Goal: Transaction & Acquisition: Download file/media

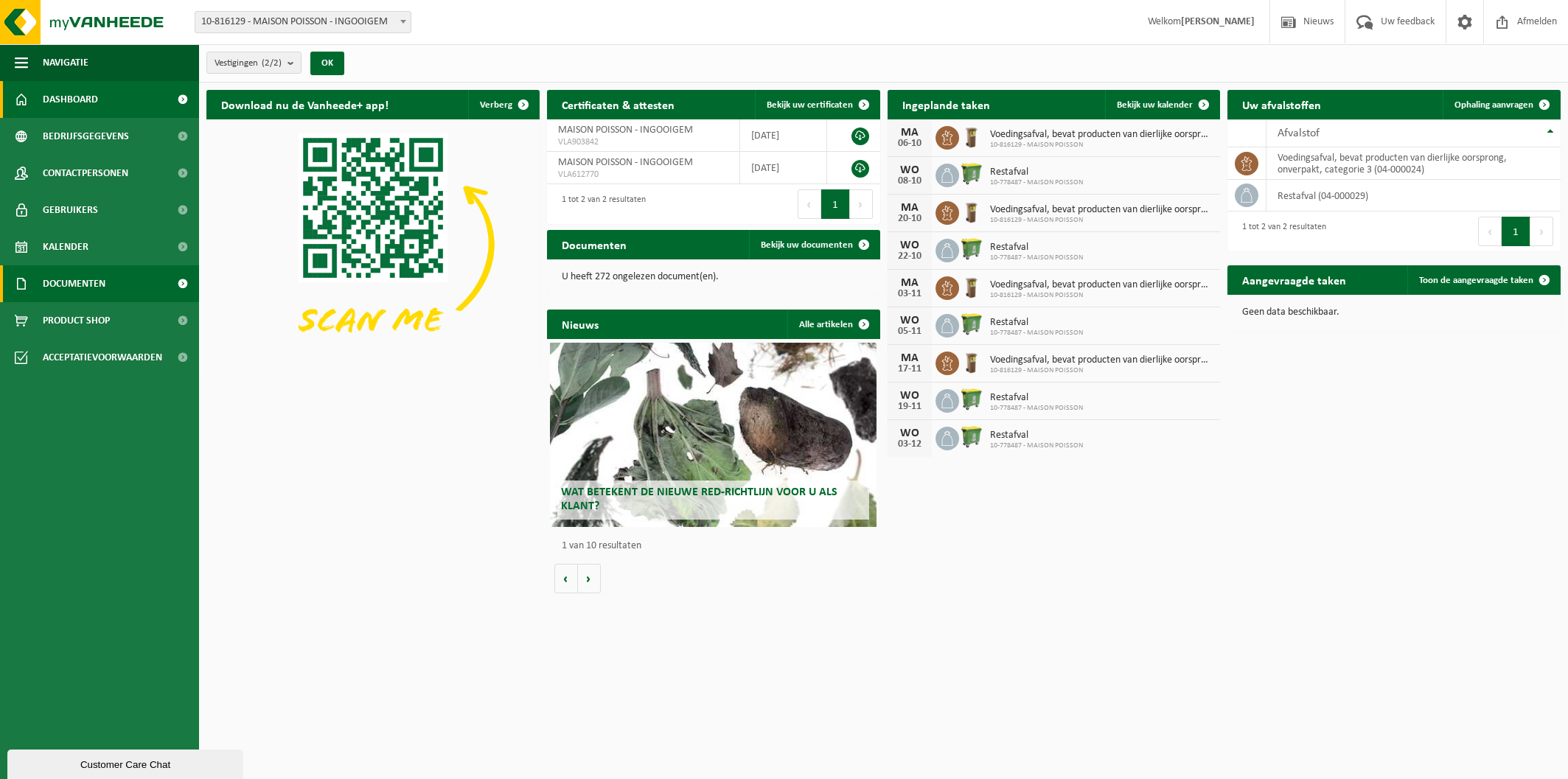
click at [90, 272] on span "Documenten" at bounding box center [74, 284] width 62 height 37
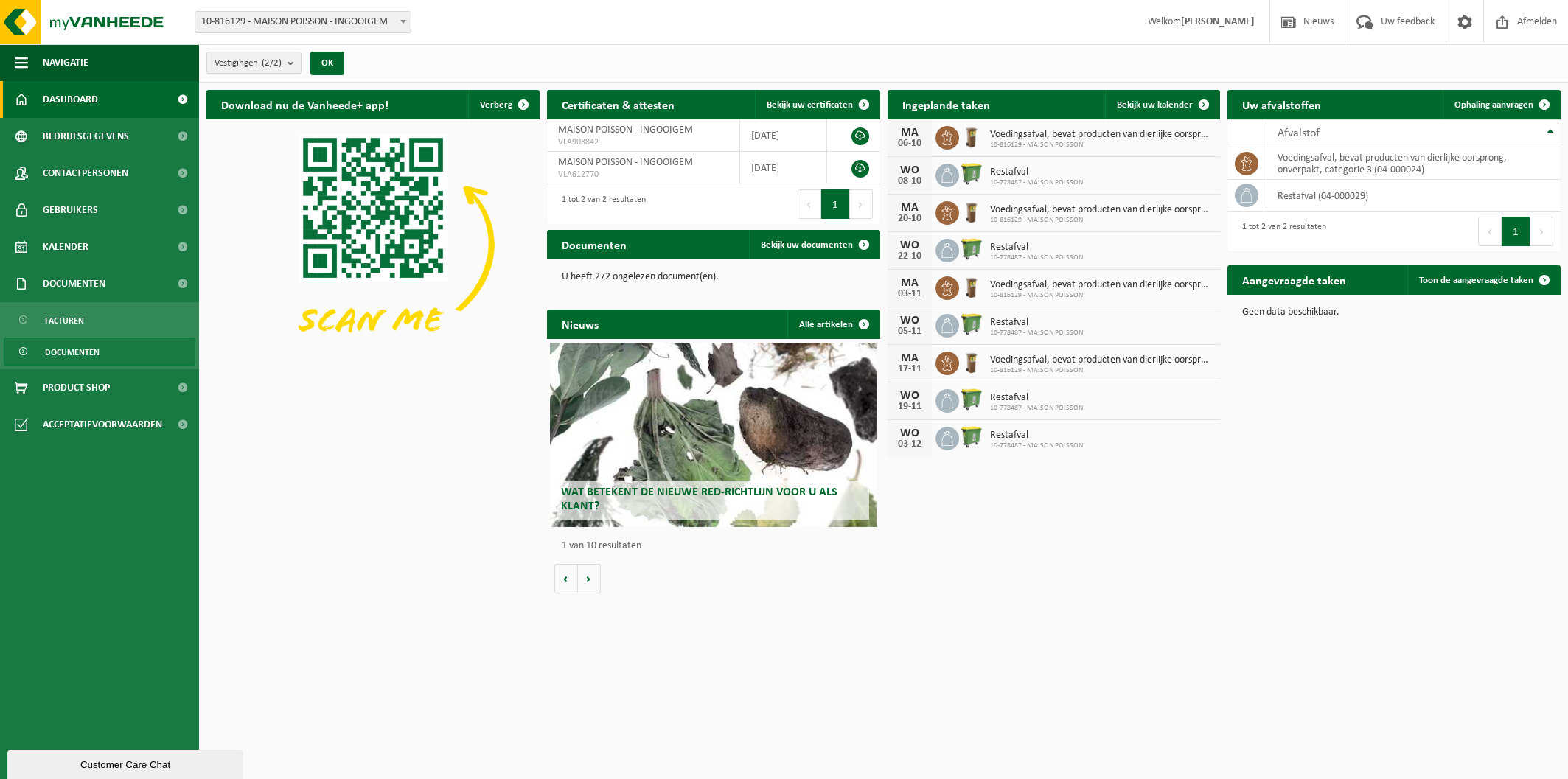
click at [78, 353] on span "Documenten" at bounding box center [72, 352] width 55 height 28
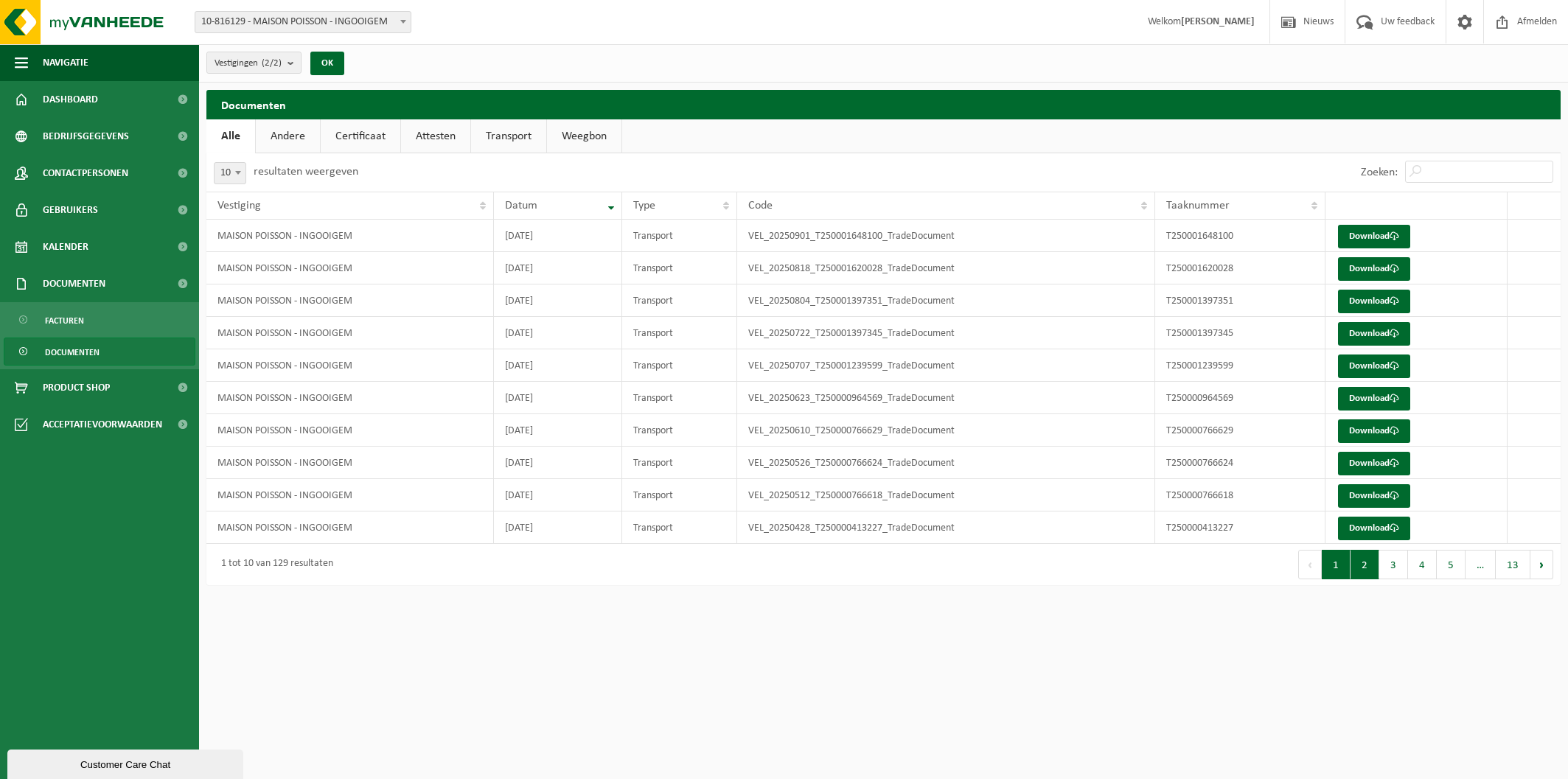
click at [1364, 571] on button "2" at bounding box center [1365, 565] width 29 height 30
click at [1387, 569] on button "3" at bounding box center [1393, 565] width 29 height 30
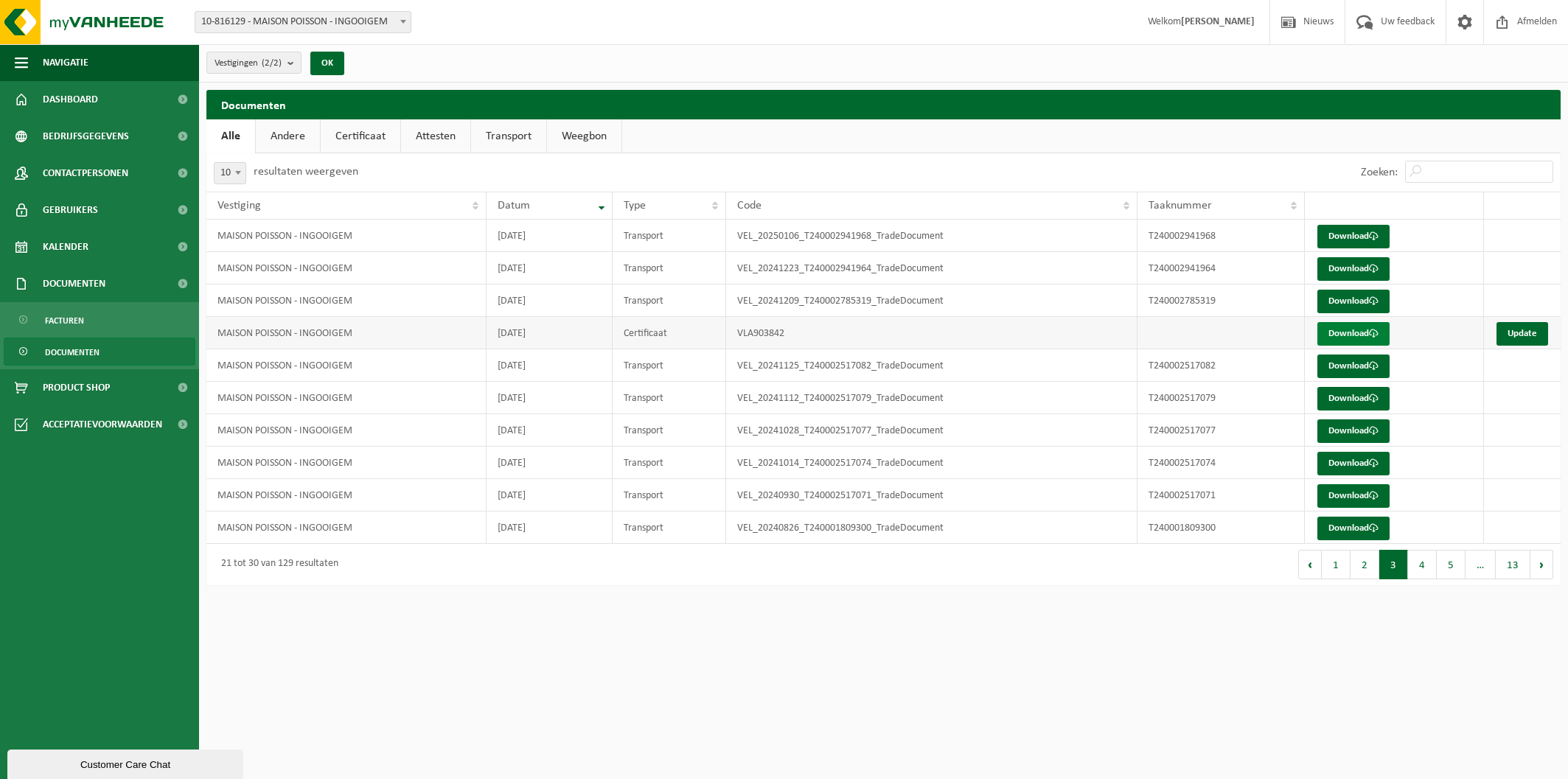
click at [1352, 333] on link "Download" at bounding box center [1354, 334] width 73 height 24
click at [1356, 644] on html "Vestiging: 10-816129 - MAISON POISSON - INGOOIGEM 10-778487 - MAISON POISSON - …" at bounding box center [784, 389] width 1568 height 779
click at [1373, 568] on button "2" at bounding box center [1365, 565] width 29 height 30
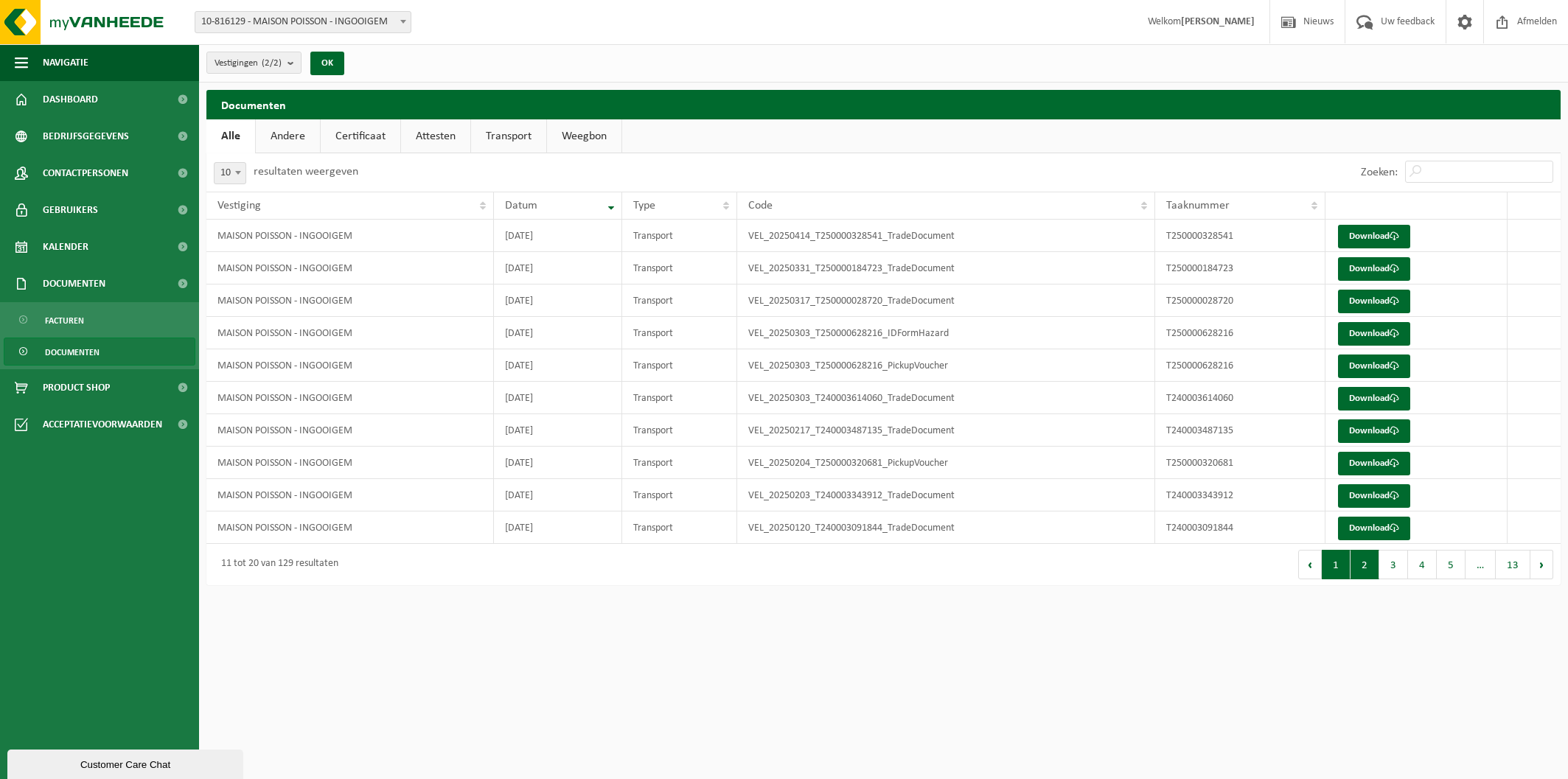
click at [1345, 569] on button "1" at bounding box center [1336, 565] width 29 height 30
click at [81, 102] on span "Dashboard" at bounding box center [71, 100] width 56 height 37
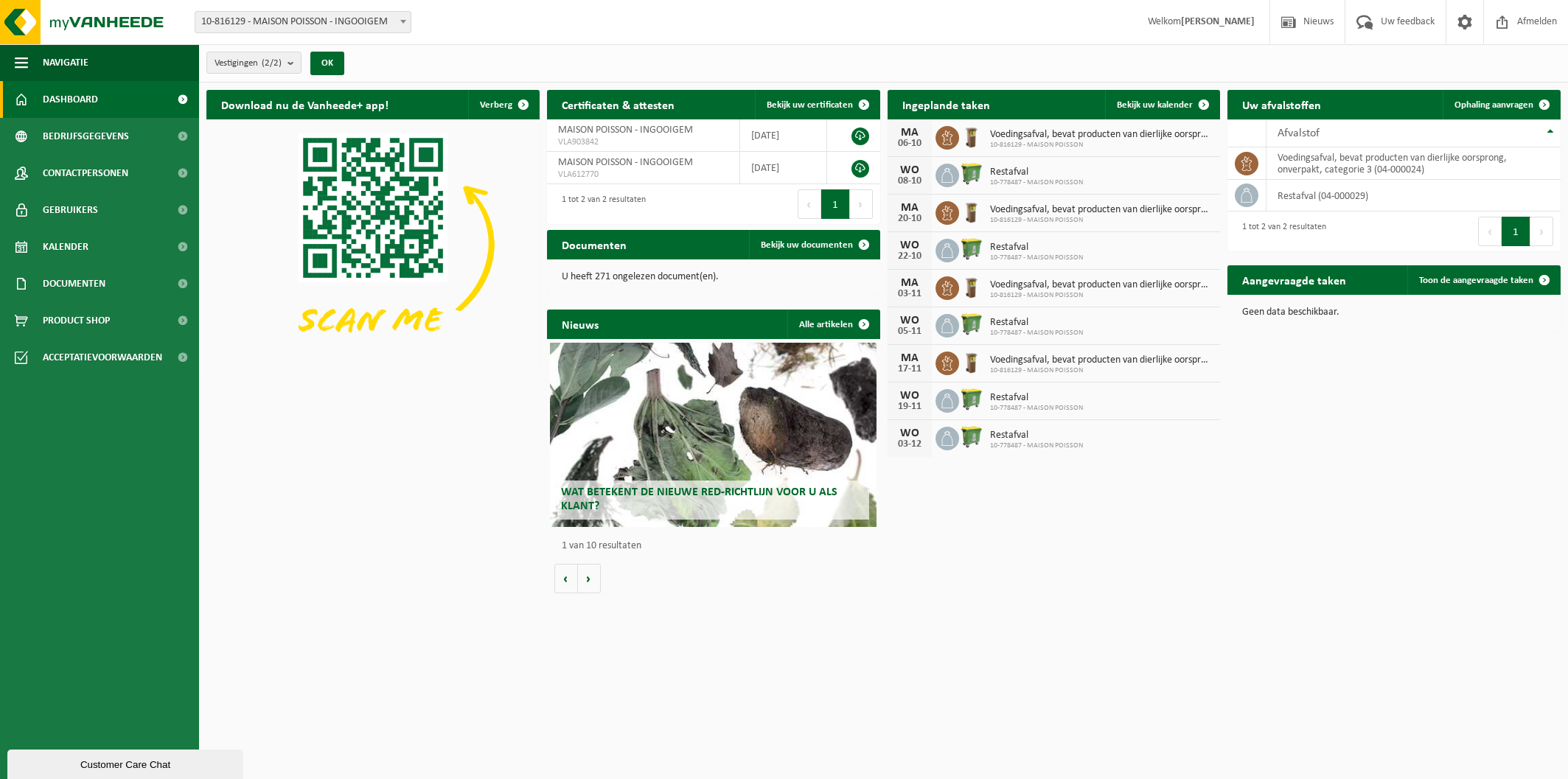
click at [182, 101] on span at bounding box center [182, 100] width 33 height 37
click at [862, 137] on link at bounding box center [860, 136] width 18 height 18
click at [457, 523] on div "Download nu de Vanheede+ app! Verberg Certificaten & attesten Bekijk uw certifi…" at bounding box center [883, 341] width 1361 height 517
